Goal: Information Seeking & Learning: Find contact information

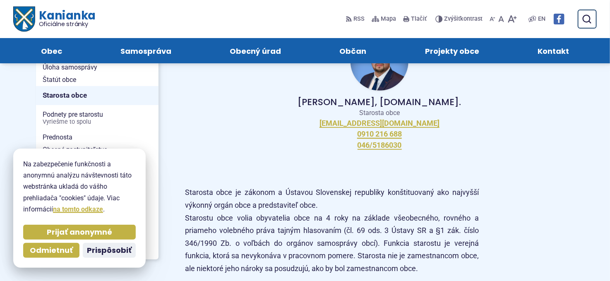
scroll to position [165, 0]
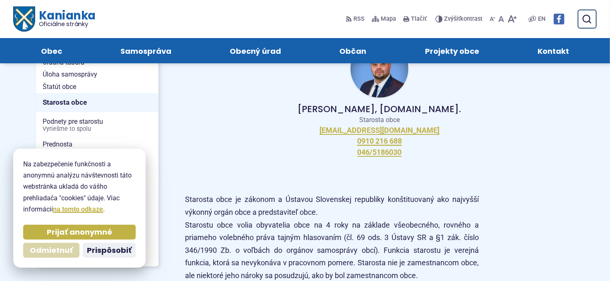
click at [61, 248] on span "Odmietnuť" at bounding box center [51, 251] width 43 height 10
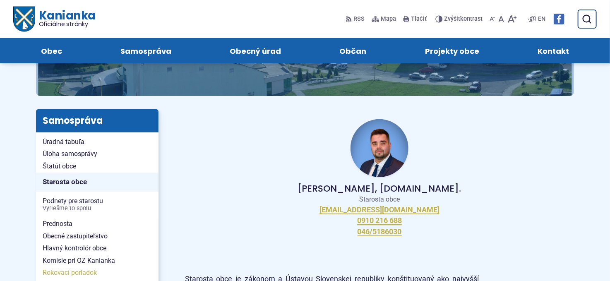
scroll to position [83, 0]
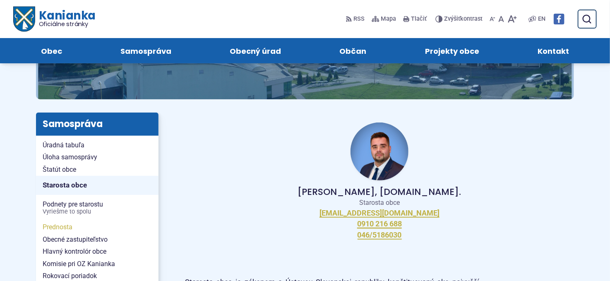
click at [63, 226] on span "Prednosta" at bounding box center [97, 227] width 109 height 12
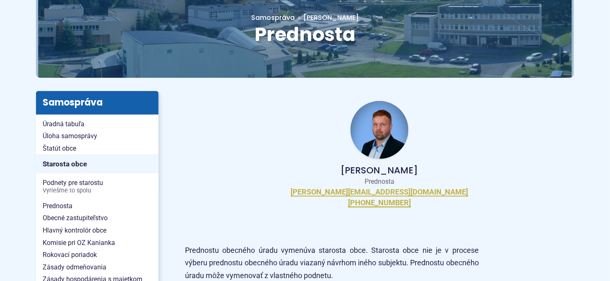
scroll to position [124, 0]
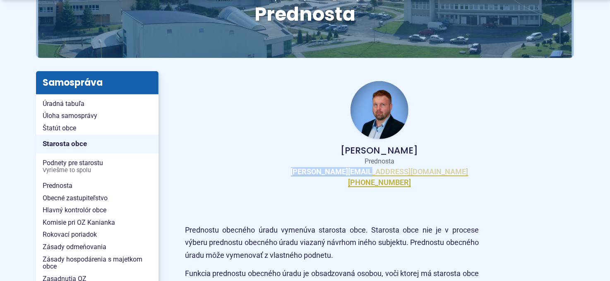
drag, startPoint x: 422, startPoint y: 173, endPoint x: 341, endPoint y: 174, distance: 81.1
click at [341, 174] on div "Ing. Martin Badák Prednosta m.badak@kanianka.sk +421 (0)940 647 970" at bounding box center [379, 134] width 389 height 126
copy link "m.badak@kanianka.sk"
click at [419, 182] on div "Ing. Martin Badák Prednosta m.badak@kanianka.sk +421 (0)940 647 970" at bounding box center [379, 134] width 389 height 126
drag, startPoint x: 422, startPoint y: 183, endPoint x: 350, endPoint y: 191, distance: 72.8
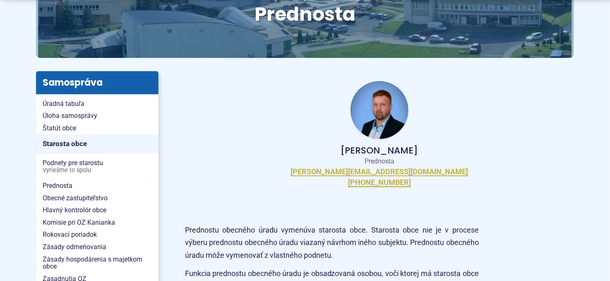
click at [350, 191] on div "Ing. Martin Badák Prednosta m.badak@kanianka.sk +421 (0)940 647 970" at bounding box center [379, 134] width 389 height 126
copy link "421 (0)940 647 970"
drag, startPoint x: 424, startPoint y: 173, endPoint x: 339, endPoint y: 171, distance: 84.4
click at [339, 171] on div "Ing. Martin Badák Prednosta m.badak@kanianka.sk +421 (0)940 647 970" at bounding box center [379, 134] width 389 height 126
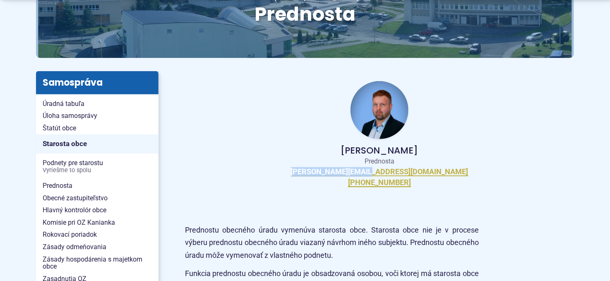
copy link "m.badak@kanianka.sk"
